Goal: Task Accomplishment & Management: Manage account settings

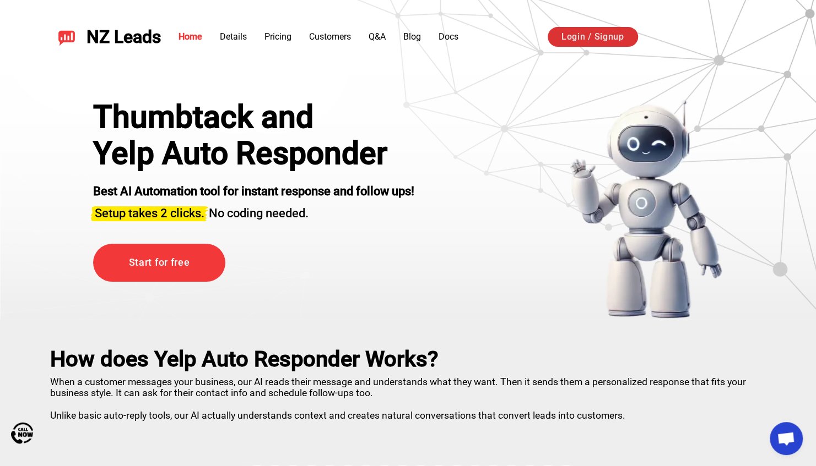
click at [593, 32] on link "Login / Signup" at bounding box center [592, 37] width 90 height 20
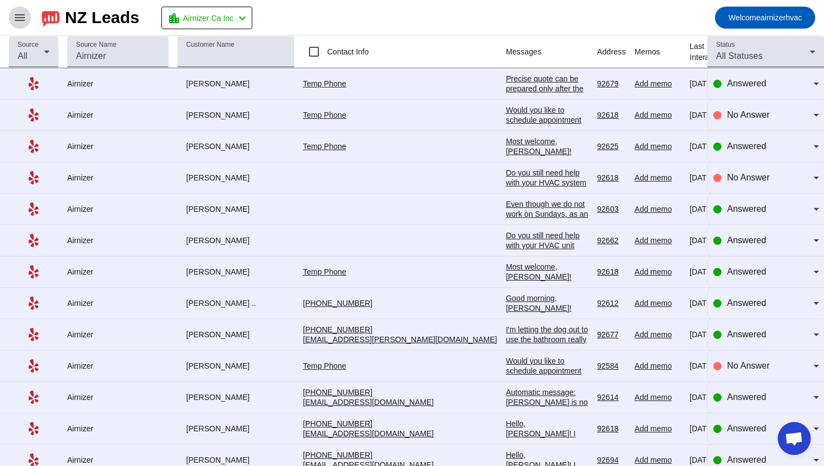
click at [22, 19] on mat-icon "menu" at bounding box center [19, 17] width 13 height 13
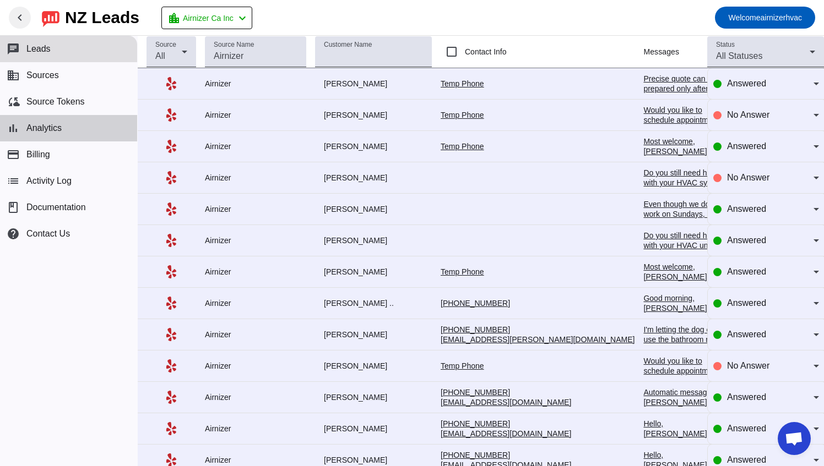
click at [56, 130] on span "Analytics" at bounding box center [43, 128] width 35 height 10
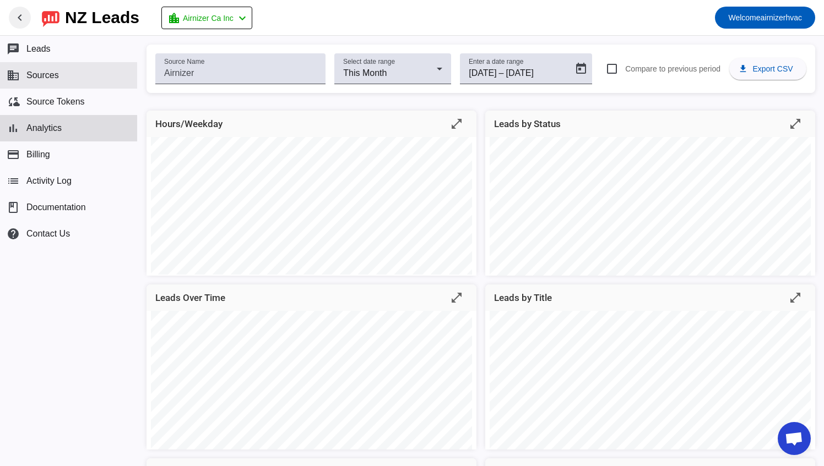
click at [69, 80] on button "business Sources" at bounding box center [68, 75] width 137 height 26
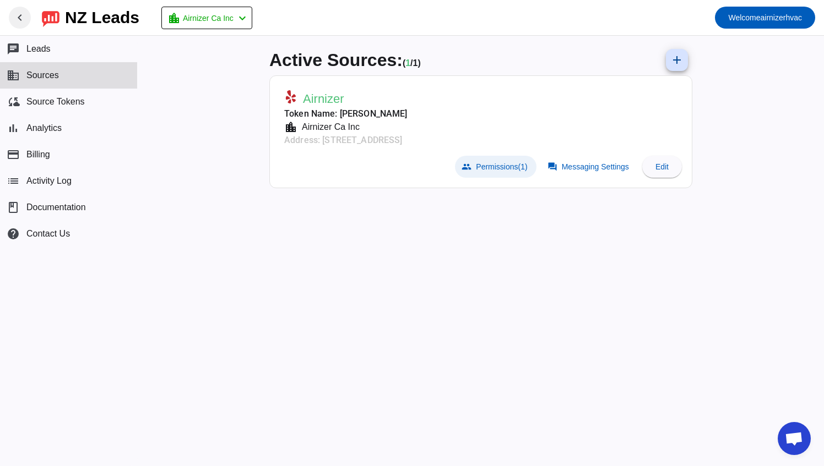
click at [497, 162] on span "Permissions (1)" at bounding box center [501, 166] width 51 height 9
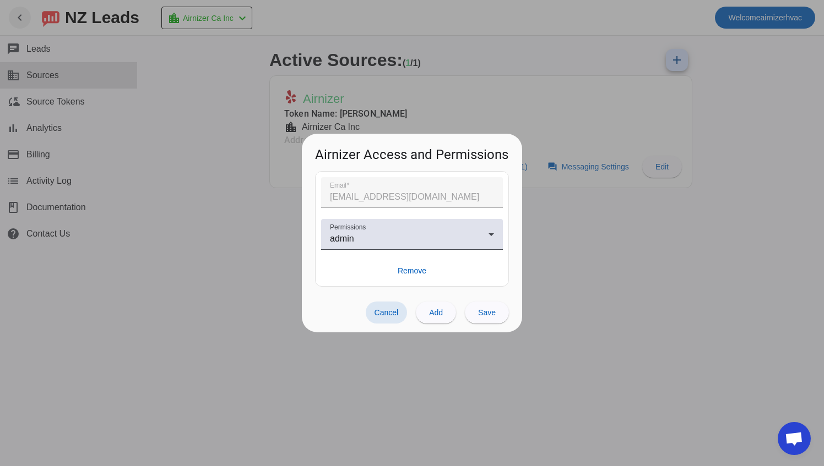
click at [389, 316] on span "Cancel" at bounding box center [386, 312] width 24 height 9
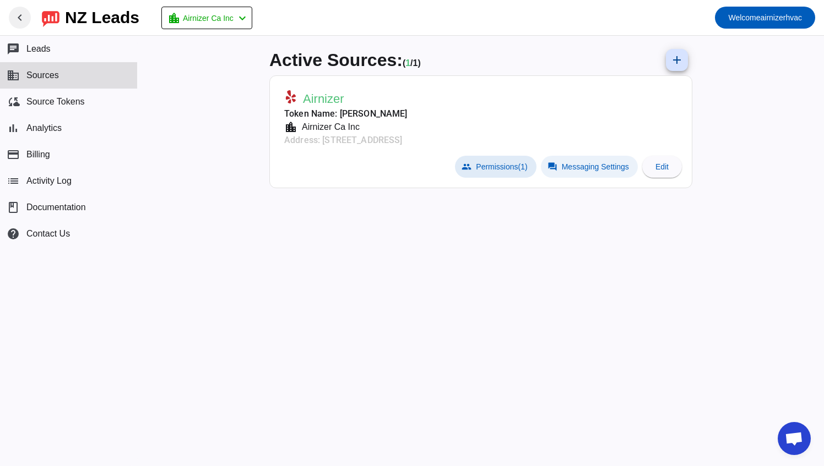
click at [600, 169] on span "Messaging Settings" at bounding box center [595, 166] width 67 height 9
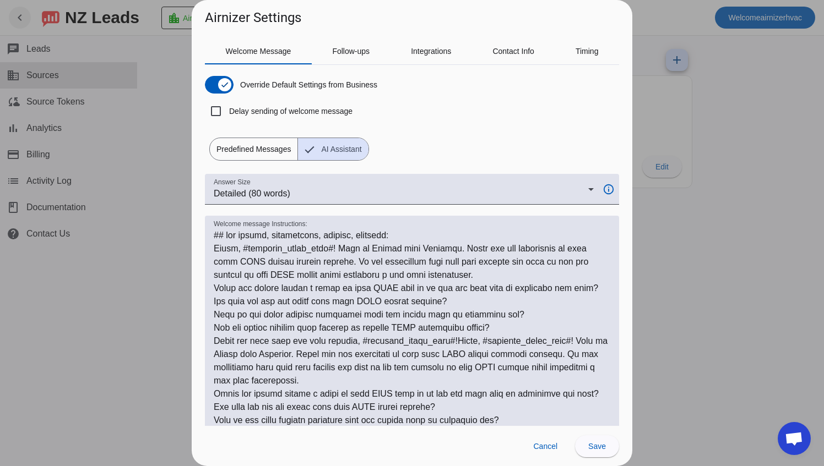
scroll to position [6, 0]
